Goal: Information Seeking & Learning: Learn about a topic

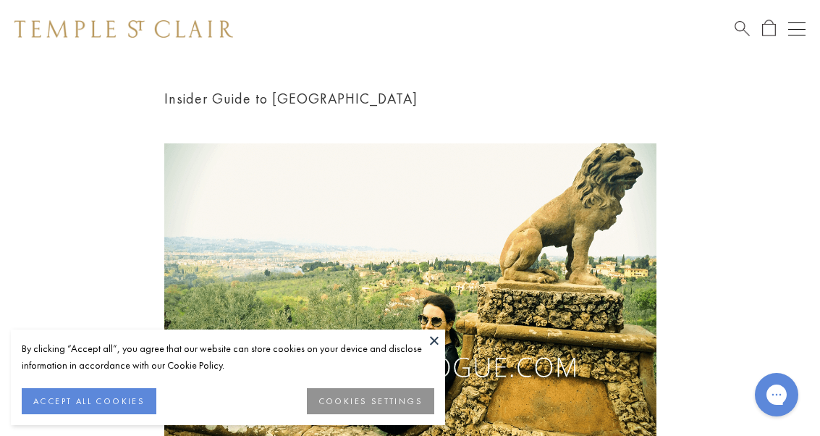
click at [432, 325] on img at bounding box center [410, 290] width 492 height 294
click at [430, 335] on button at bounding box center [435, 340] width 22 height 22
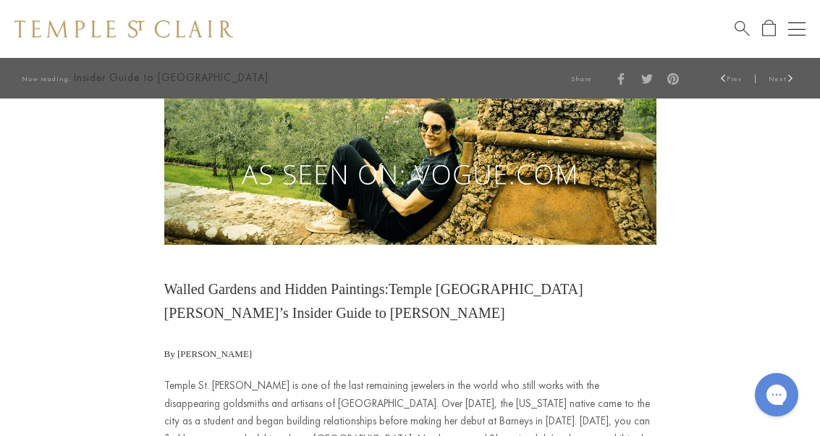
scroll to position [297, 0]
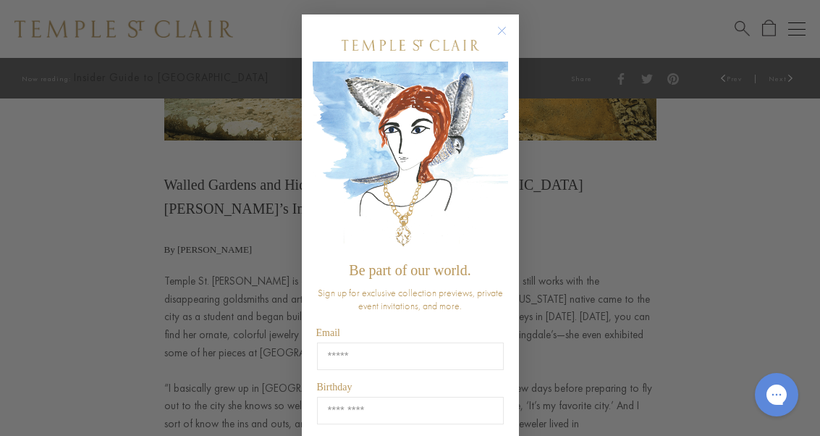
click at [486, 35] on div "POPUP Form" at bounding box center [410, 45] width 195 height 33
click at [494, 41] on div "POPUP Form" at bounding box center [410, 45] width 195 height 33
click at [502, 38] on circle "Close dialog" at bounding box center [501, 30] width 17 height 17
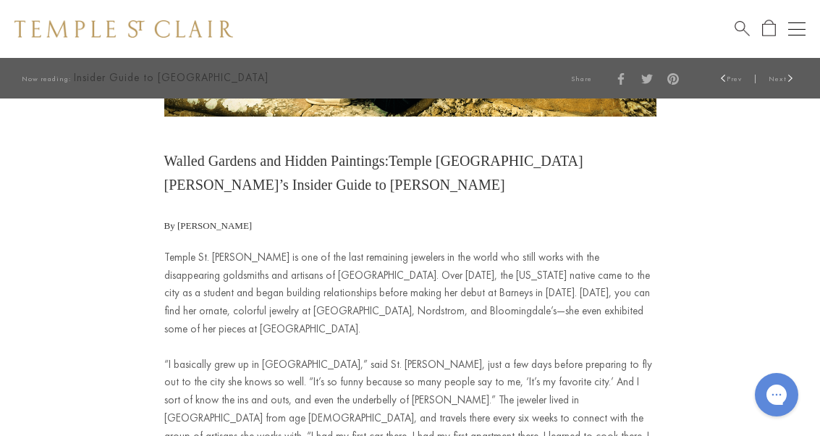
scroll to position [317, 0]
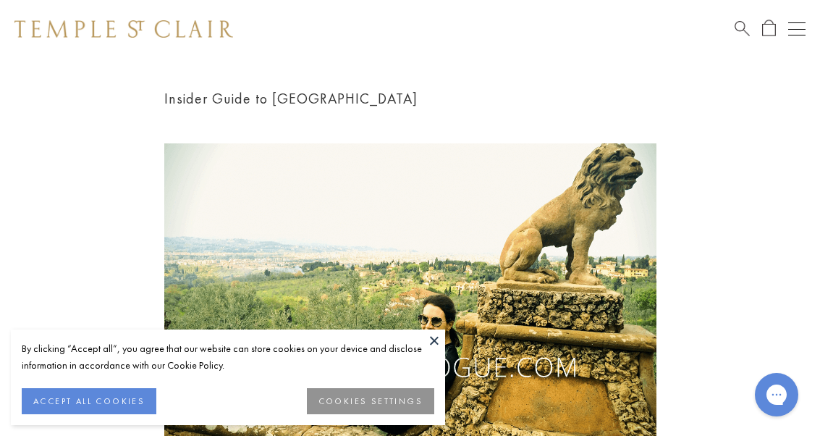
click at [95, 398] on button "ACCEPT ALL COOKIES" at bounding box center [89, 401] width 135 height 26
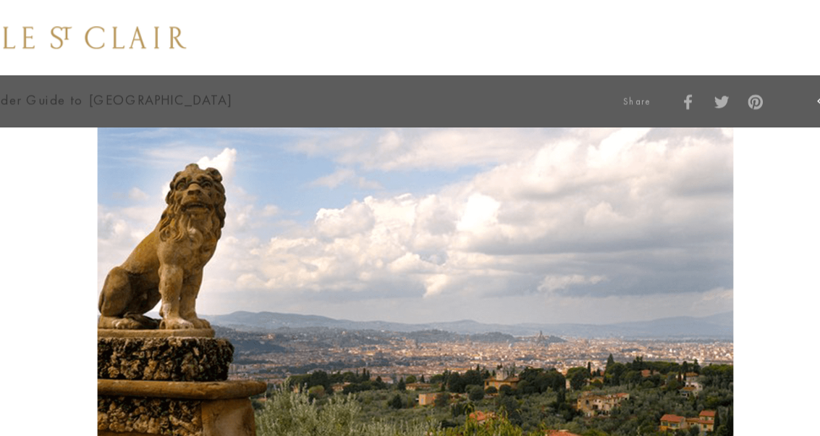
scroll to position [2311, 0]
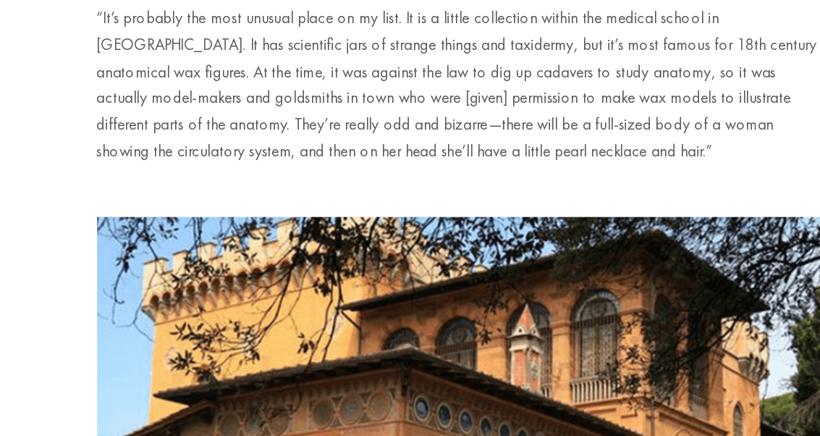
scroll to position [4122, 0]
